Goal: Information Seeking & Learning: Learn about a topic

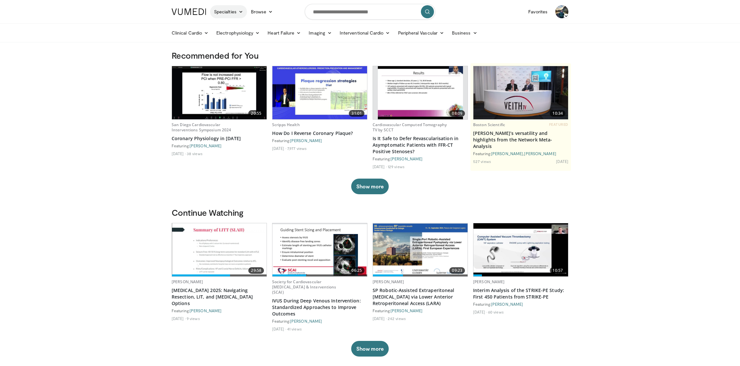
click at [216, 9] on link "Specialties" at bounding box center [228, 11] width 37 height 13
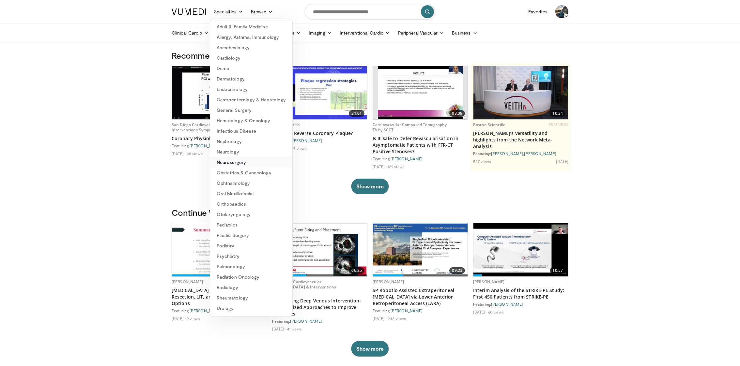
click at [257, 164] on link "Neurosurgery" at bounding box center [251, 162] width 82 height 10
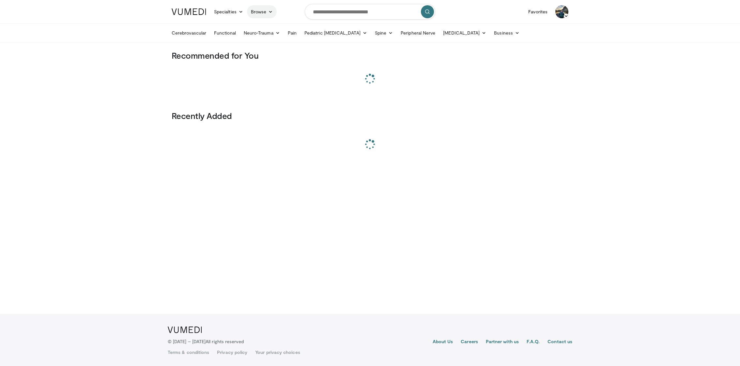
click at [268, 14] on link "Browse" at bounding box center [262, 11] width 30 height 13
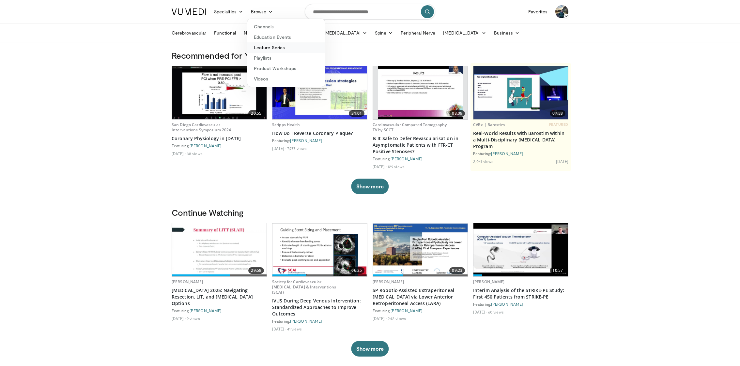
click at [288, 46] on link "Lecture Series" at bounding box center [286, 47] width 78 height 10
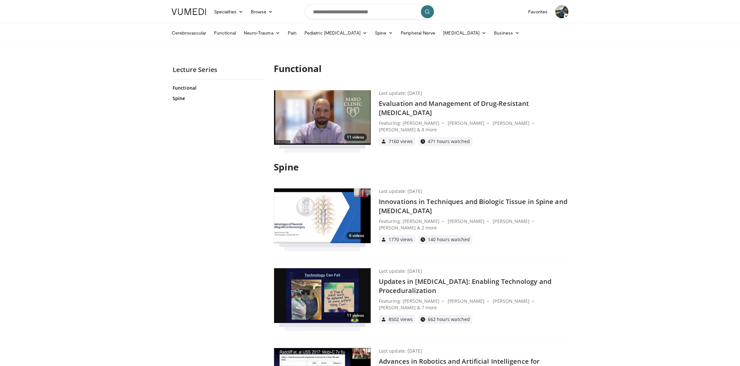
click at [482, 202] on h4 "Innovations in Techniques and Biologic Tissue in Spine and [MEDICAL_DATA]" at bounding box center [473, 206] width 189 height 18
